Goal: Information Seeking & Learning: Find specific fact

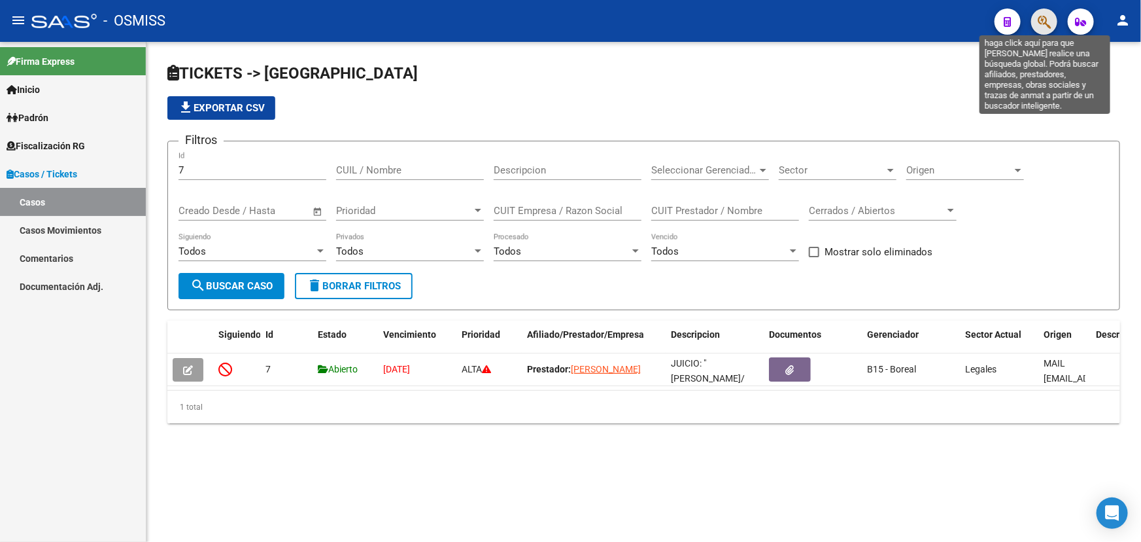
click at [1049, 22] on icon "button" at bounding box center [1044, 21] width 13 height 15
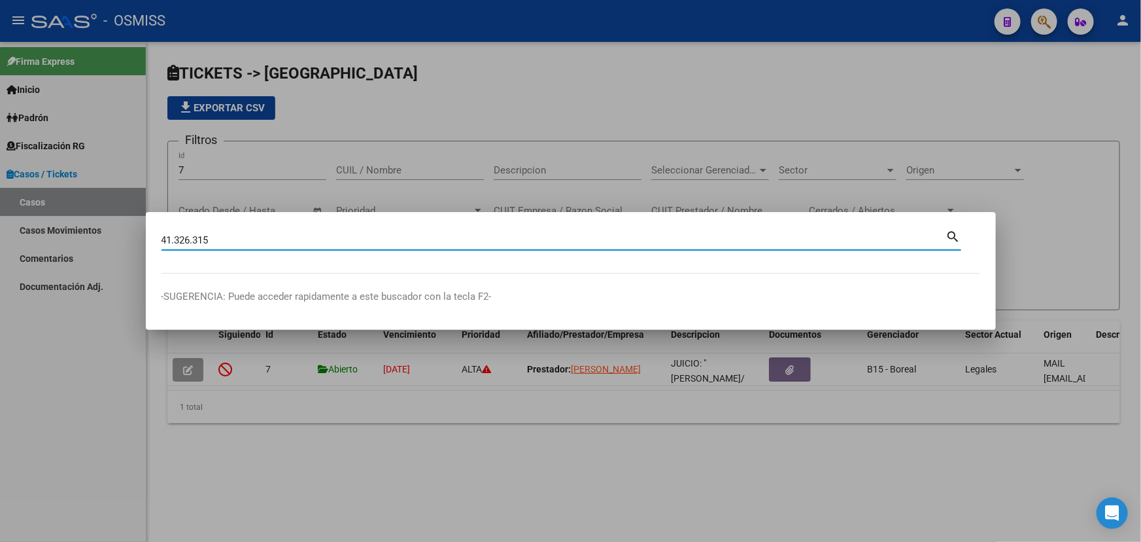
click at [178, 237] on input "41.326.315" at bounding box center [554, 240] width 785 height 12
click at [178, 239] on input "41.326.315" at bounding box center [554, 240] width 785 height 12
click at [173, 238] on input "41.326.315" at bounding box center [554, 240] width 785 height 12
click at [191, 238] on input "41326.315" at bounding box center [554, 240] width 785 height 12
type input "41326315"
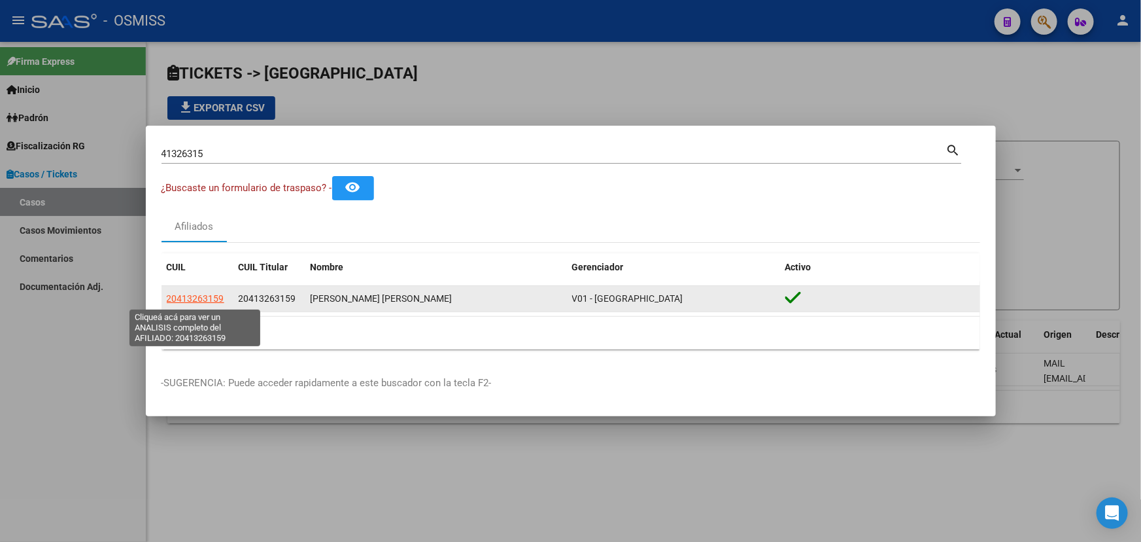
click at [190, 298] on span "20413263159" at bounding box center [196, 298] width 58 height 10
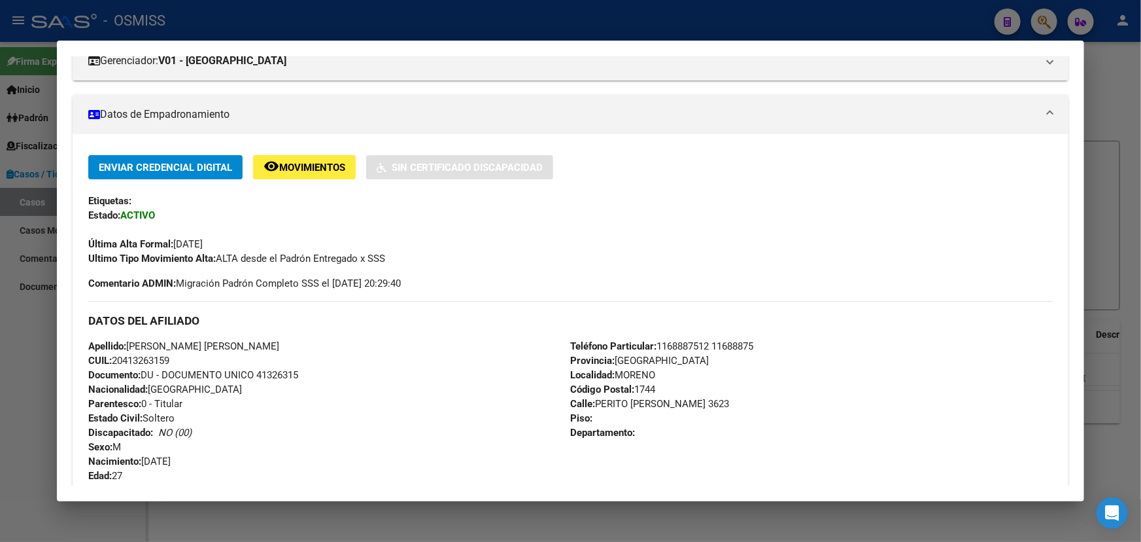
scroll to position [297, 0]
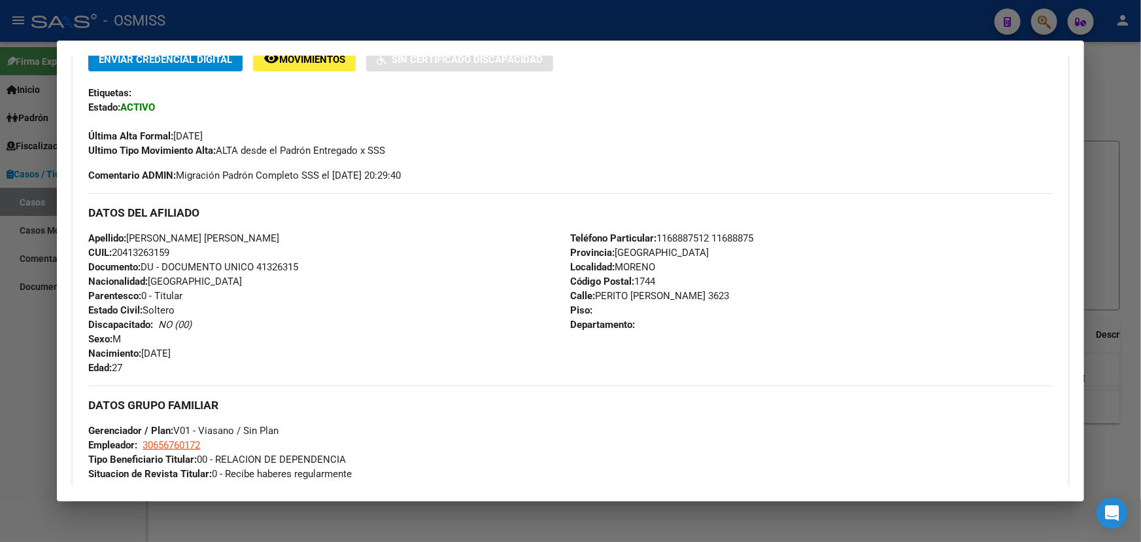
drag, startPoint x: 114, startPoint y: 247, endPoint x: 247, endPoint y: 245, distance: 133.5
click at [247, 245] on div "Apellido: [PERSON_NAME] [PERSON_NAME]: 20413263159 Documento: DU - DOCUMENTO UN…" at bounding box center [329, 303] width 482 height 144
click at [405, 278] on div "Apellido: [PERSON_NAME] [PERSON_NAME]: 20413263159 Documento: DU - DOCUMENTO UN…" at bounding box center [329, 303] width 482 height 144
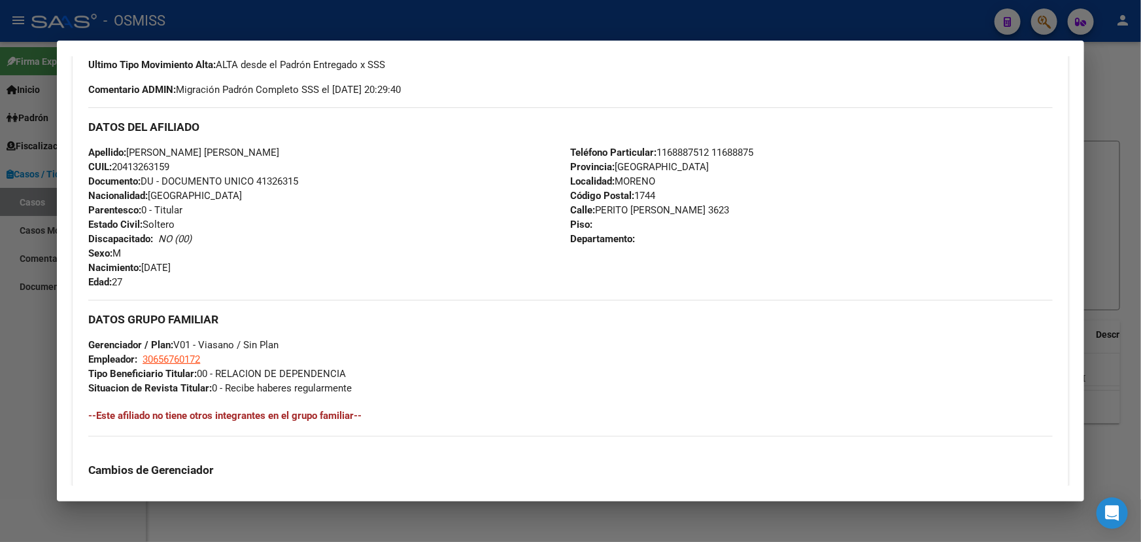
scroll to position [416, 0]
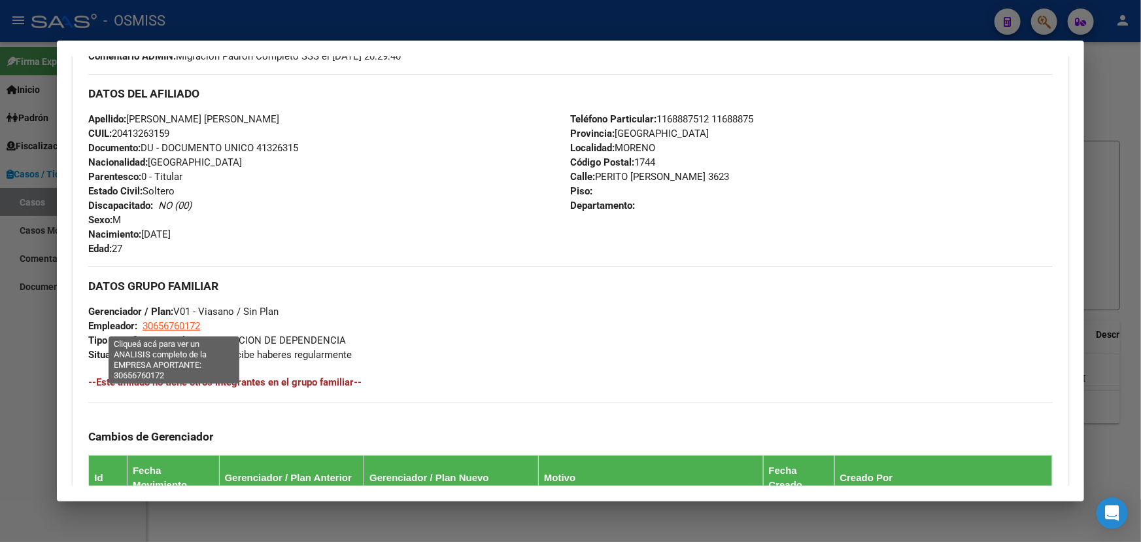
click at [177, 322] on span "30656760172" at bounding box center [172, 326] width 58 height 12
type textarea "30656760172"
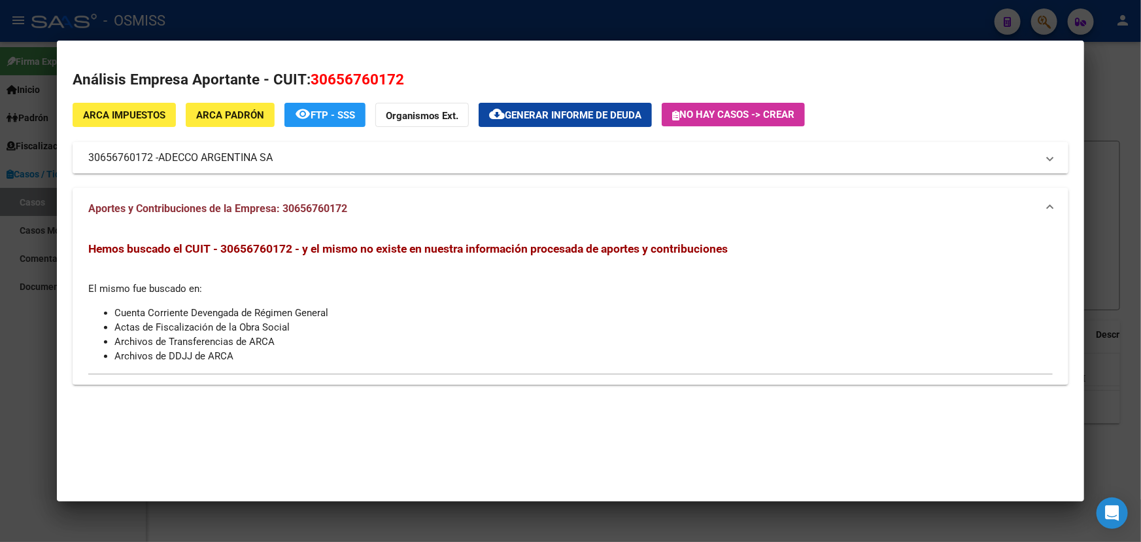
click at [336, 158] on mat-panel-title "30656760172 - ADECCO [GEOGRAPHIC_DATA] SA" at bounding box center [562, 158] width 949 height 16
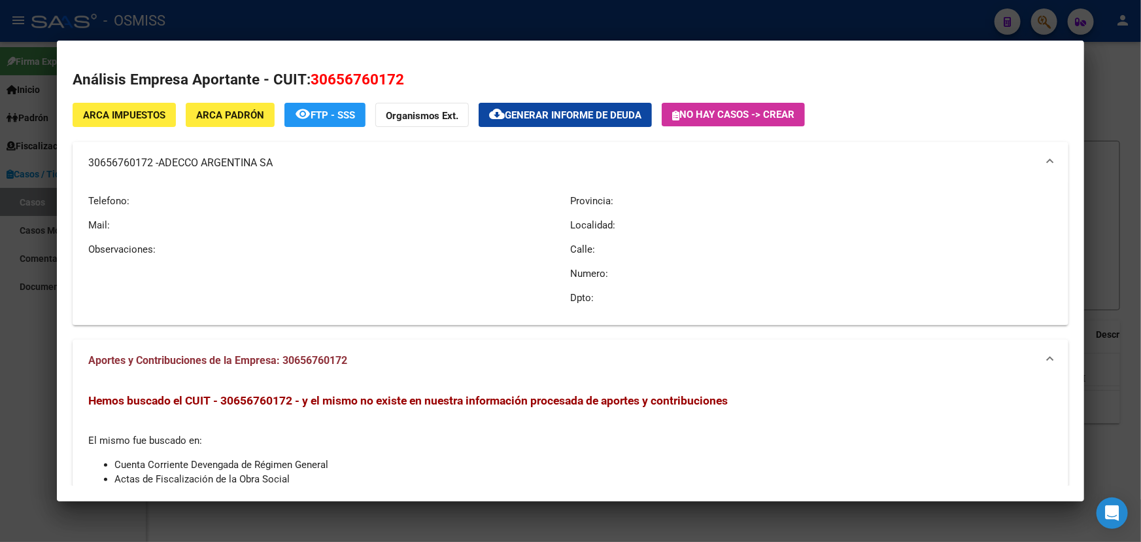
drag, startPoint x: 300, startPoint y: 163, endPoint x: 71, endPoint y: 162, distance: 228.9
click at [66, 161] on mat-dialog-content "Análisis Empresa Aportante - CUIT: 30656760172 ARCA Impuestos ARCA Padrón remov…" at bounding box center [571, 270] width 1028 height 429
click at [177, 165] on span "ADECCO ARGENTINA SA" at bounding box center [215, 163] width 114 height 16
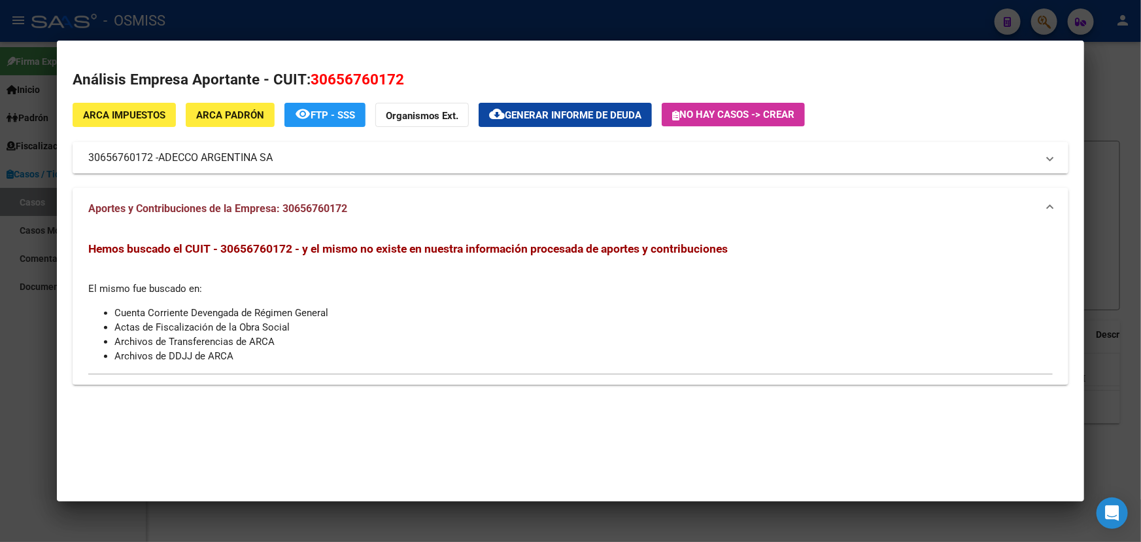
click at [255, 156] on span "ADECCO ARGENTINA SA" at bounding box center [215, 158] width 114 height 16
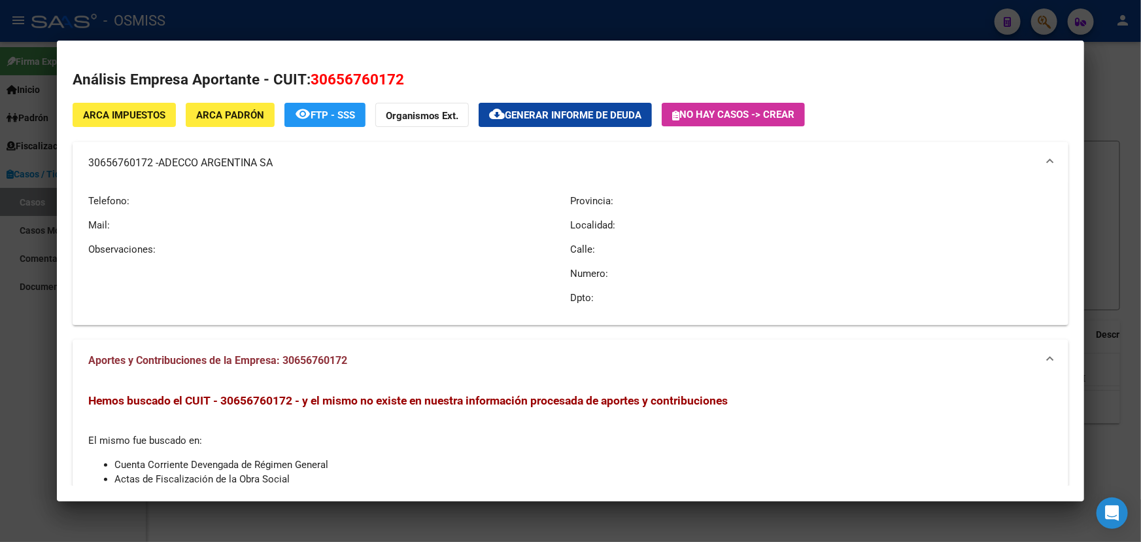
drag, startPoint x: 296, startPoint y: 162, endPoint x: 287, endPoint y: 162, distance: 9.2
click at [285, 162] on mat-panel-title "30656760172 - ADECCO [GEOGRAPHIC_DATA] SA" at bounding box center [562, 163] width 949 height 16
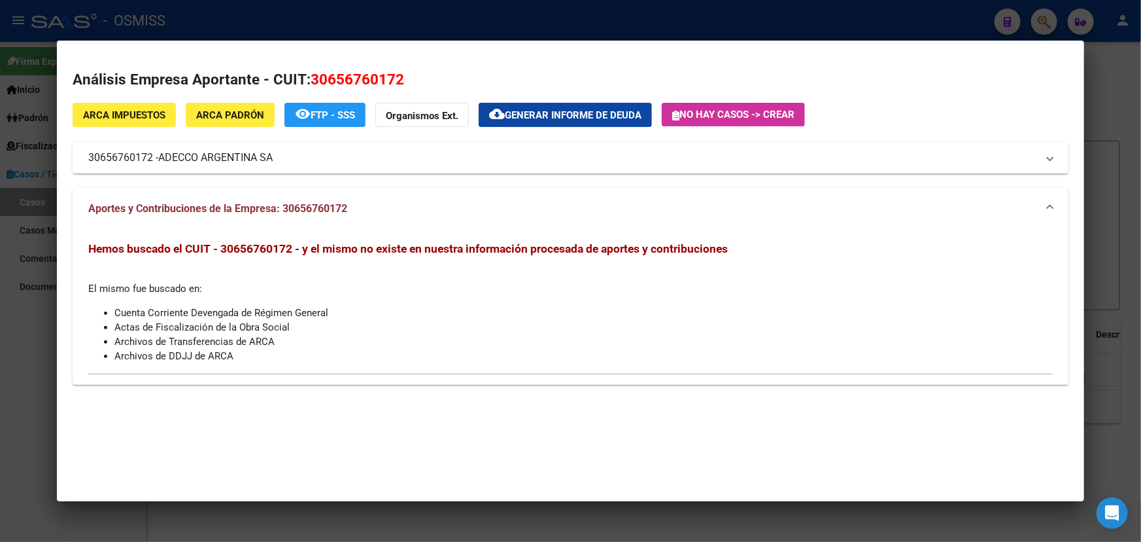
click at [259, 160] on span "ADECCO ARGENTINA SA" at bounding box center [215, 158] width 114 height 16
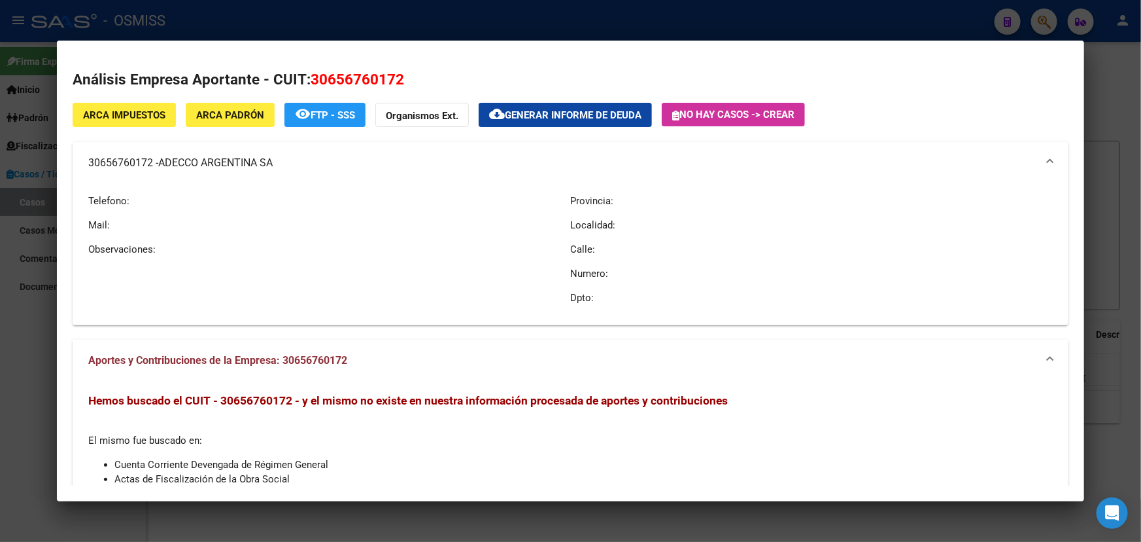
drag, startPoint x: 160, startPoint y: 162, endPoint x: 290, endPoint y: 171, distance: 130.5
click at [290, 171] on mat-expansion-panel-header "30656760172 - ADECCO [GEOGRAPHIC_DATA] SA" at bounding box center [571, 163] width 996 height 42
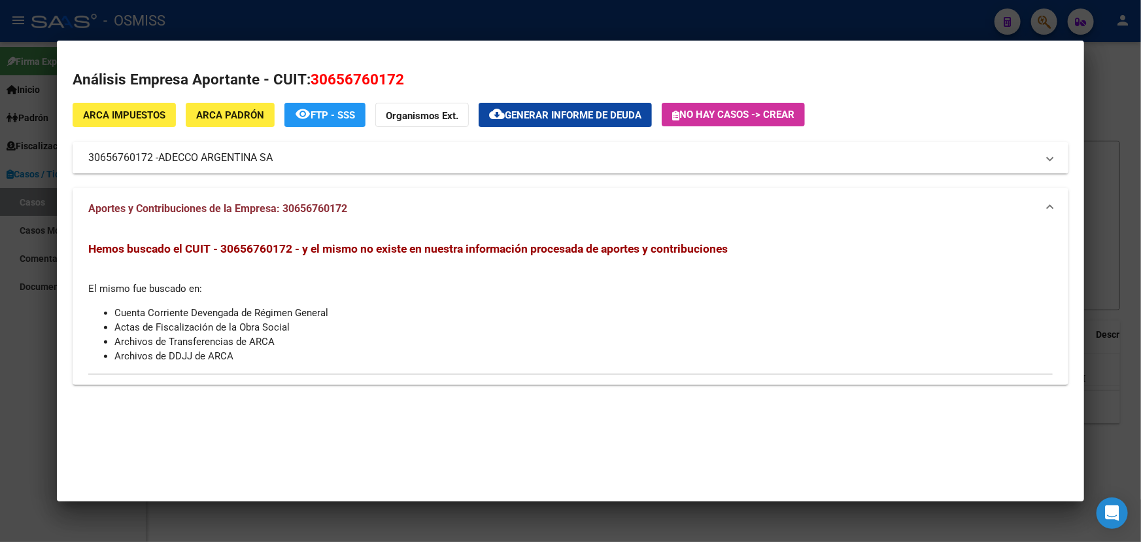
copy mat-panel-title "30656760172 - ADECCO [GEOGRAPHIC_DATA] SA"
